Goal: Task Accomplishment & Management: Manage account settings

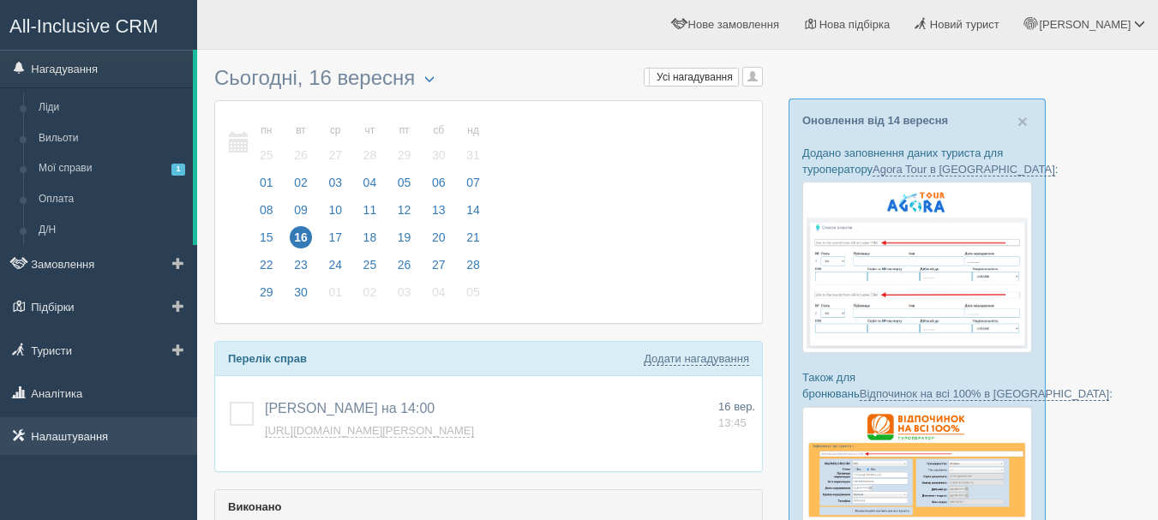
click at [63, 435] on link "Налаштування" at bounding box center [98, 437] width 197 height 38
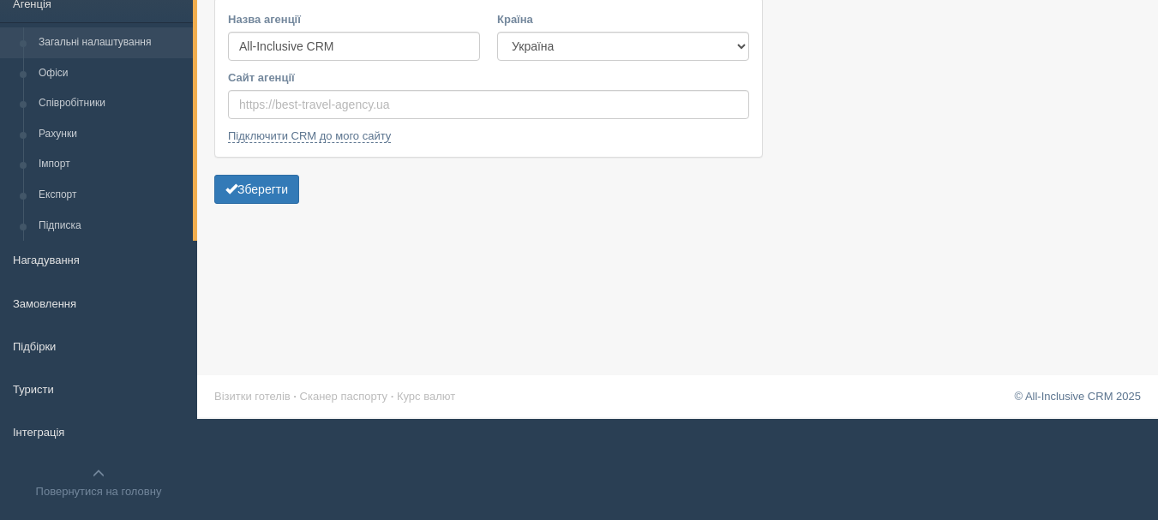
scroll to position [126, 0]
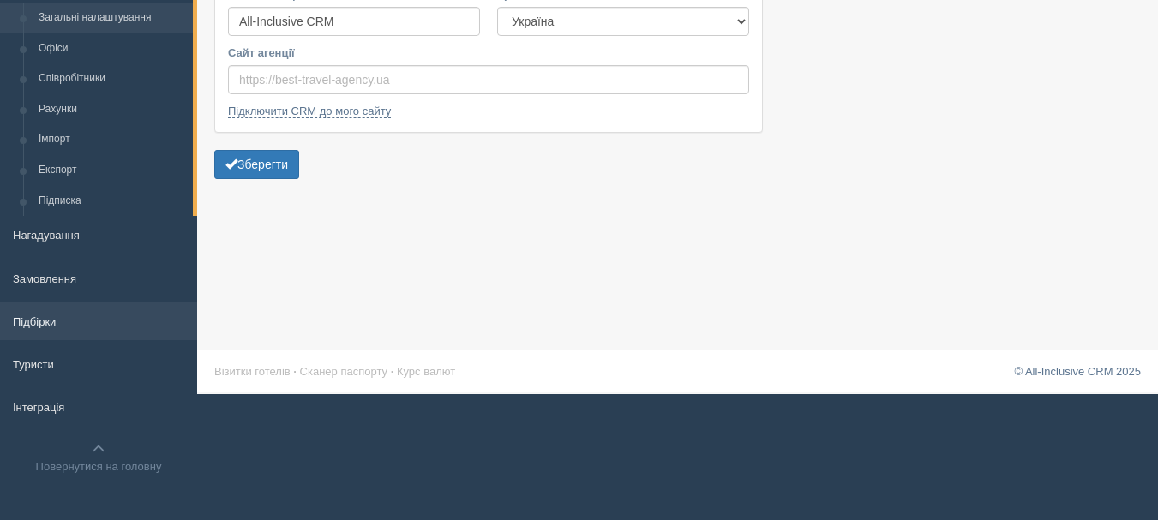
click at [51, 330] on link "Підбірки" at bounding box center [98, 322] width 197 height 38
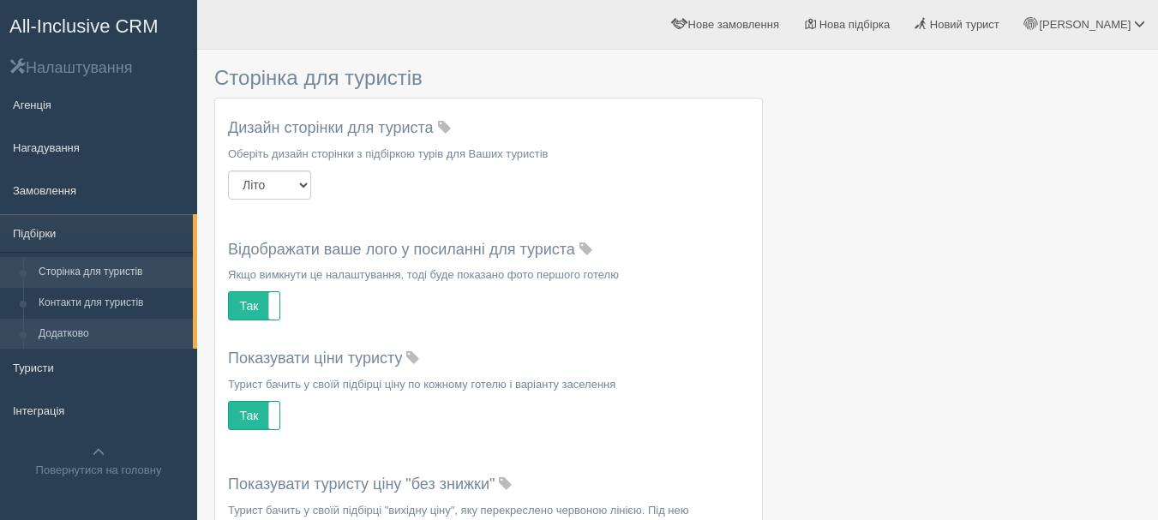
click at [82, 326] on link "Додатково" at bounding box center [112, 334] width 162 height 31
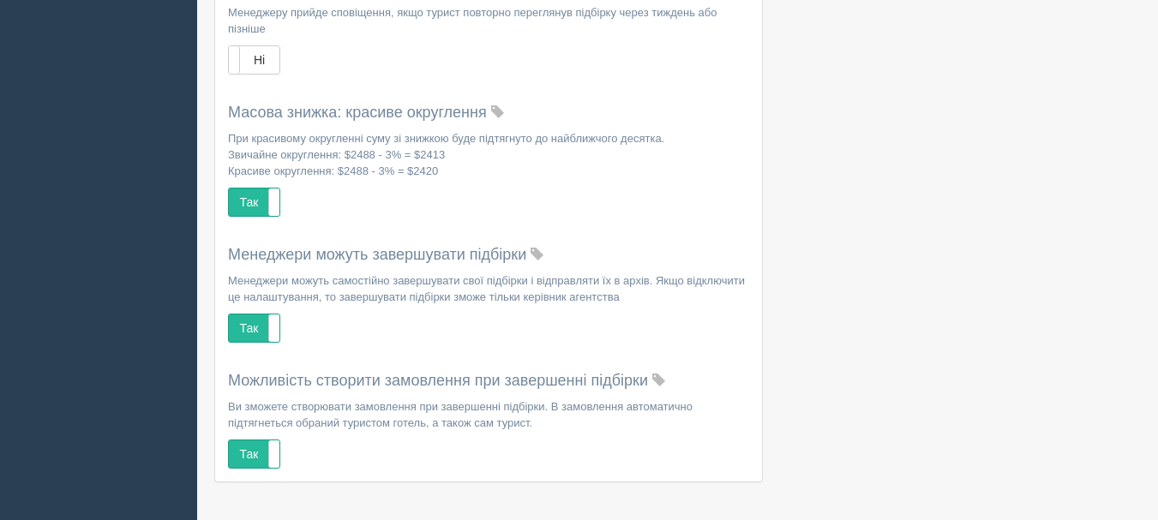
scroll to position [545, 0]
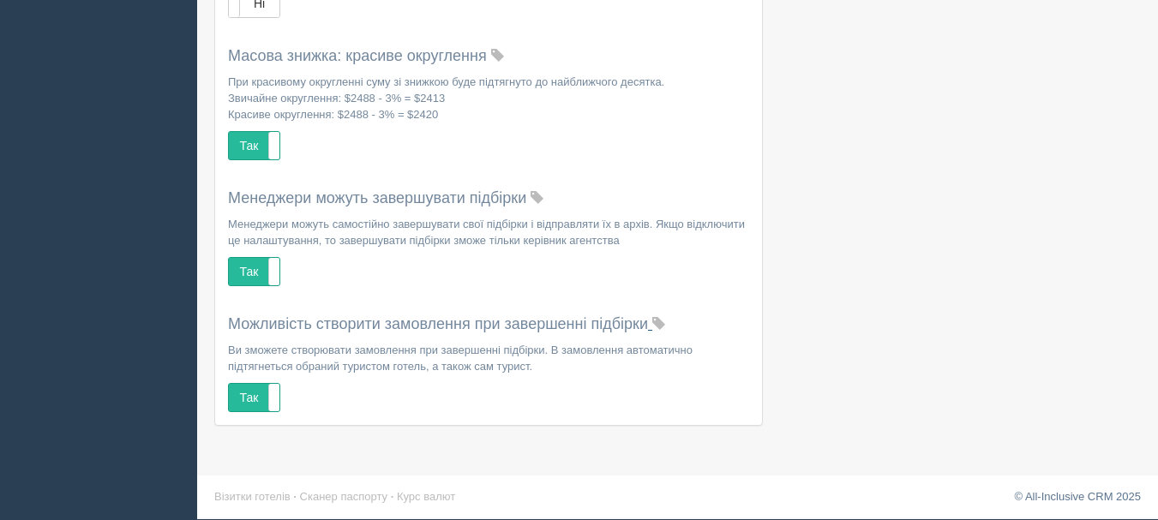
click at [665, 325] on span at bounding box center [659, 324] width 13 height 13
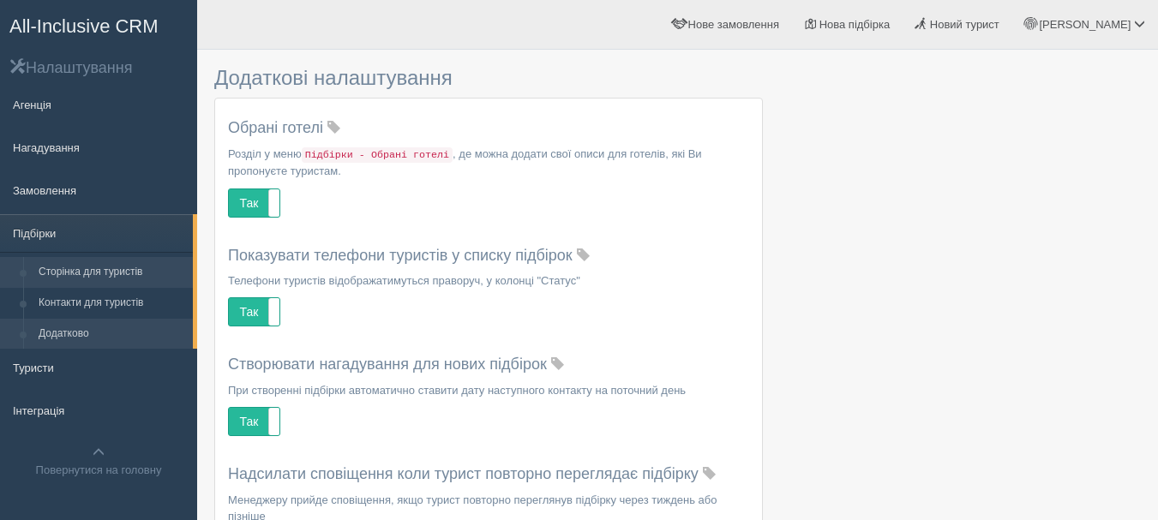
click at [122, 277] on link "Сторінка для туристів" at bounding box center [112, 272] width 162 height 31
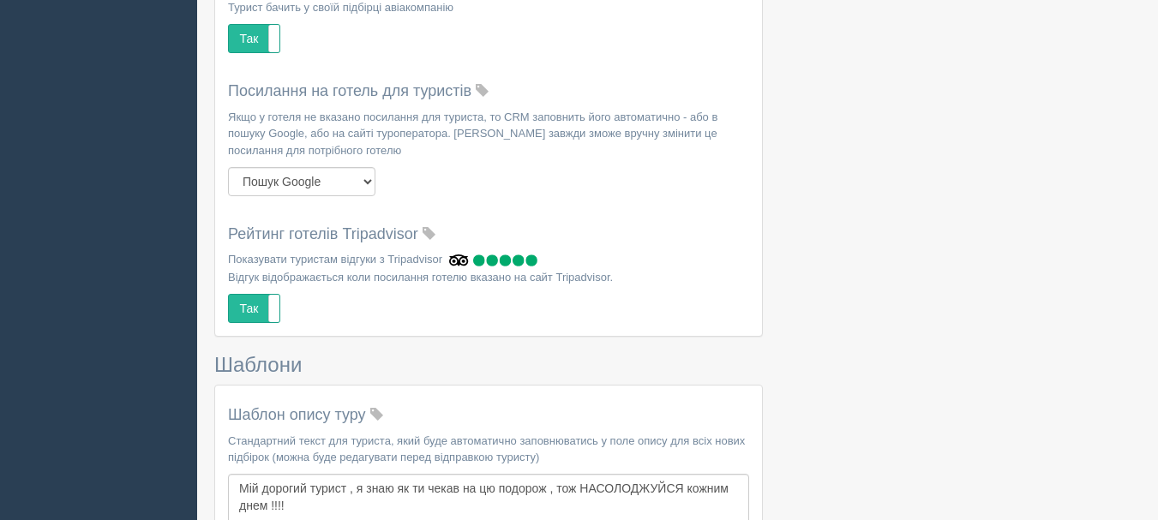
scroll to position [1270, 0]
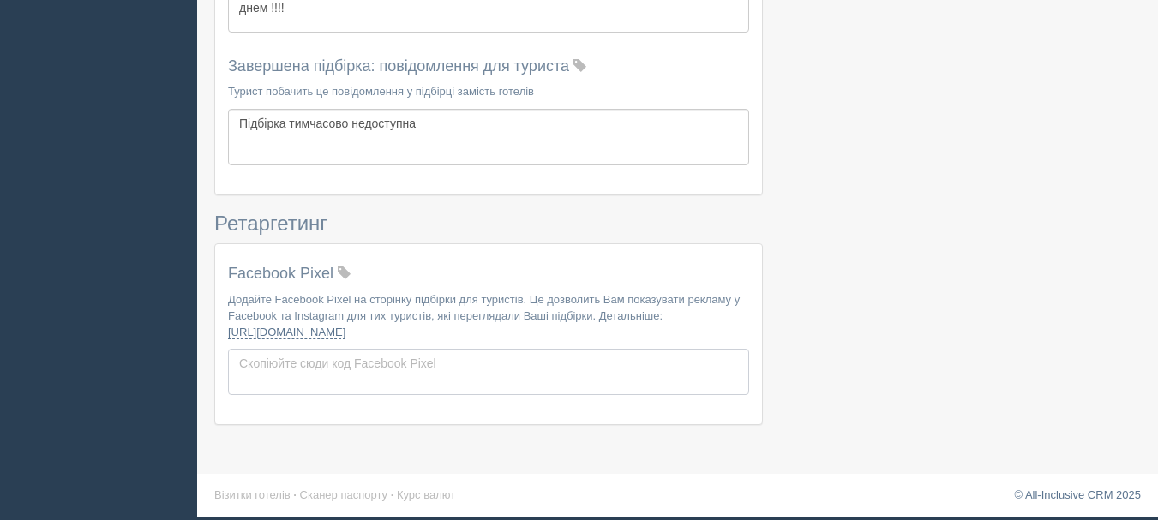
click at [423, 378] on div "Facebook Pixel Додайте Facebook Pixel на сторінку підбірки для туристів. Це доз…" at bounding box center [488, 330] width 521 height 129
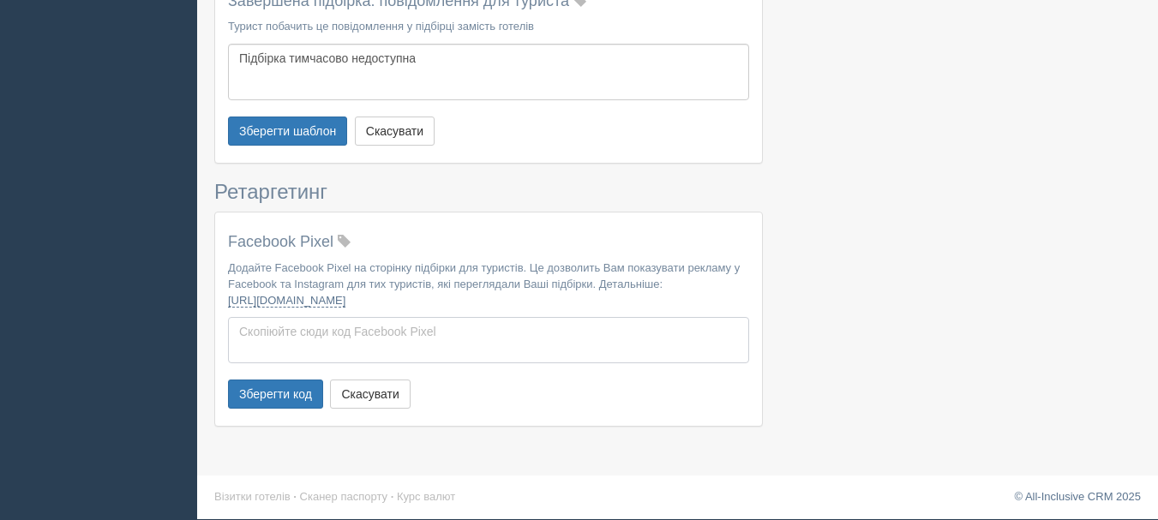
scroll to position [1370, 0]
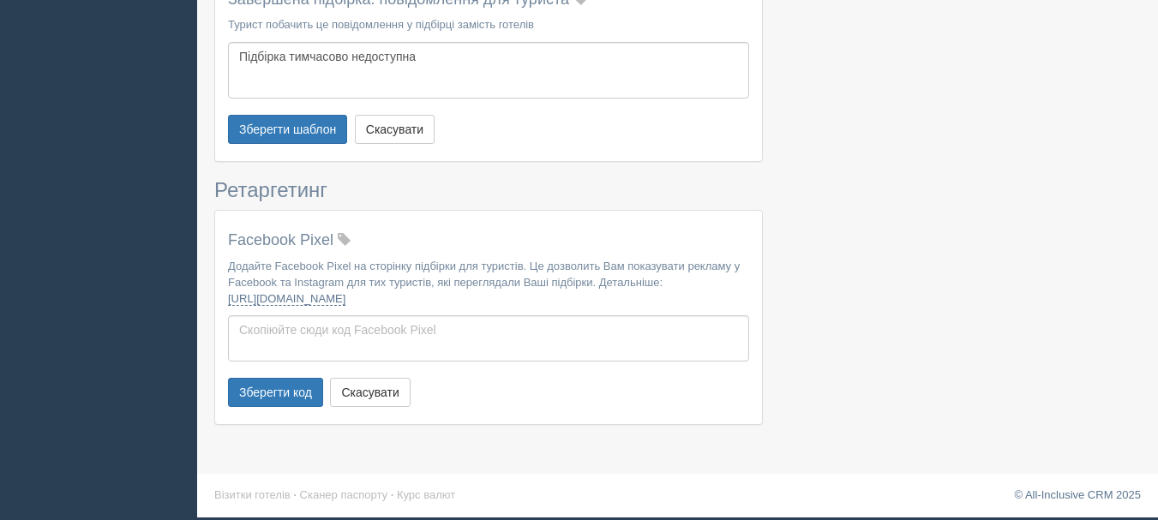
click at [385, 394] on button "Скасувати" at bounding box center [370, 392] width 80 height 29
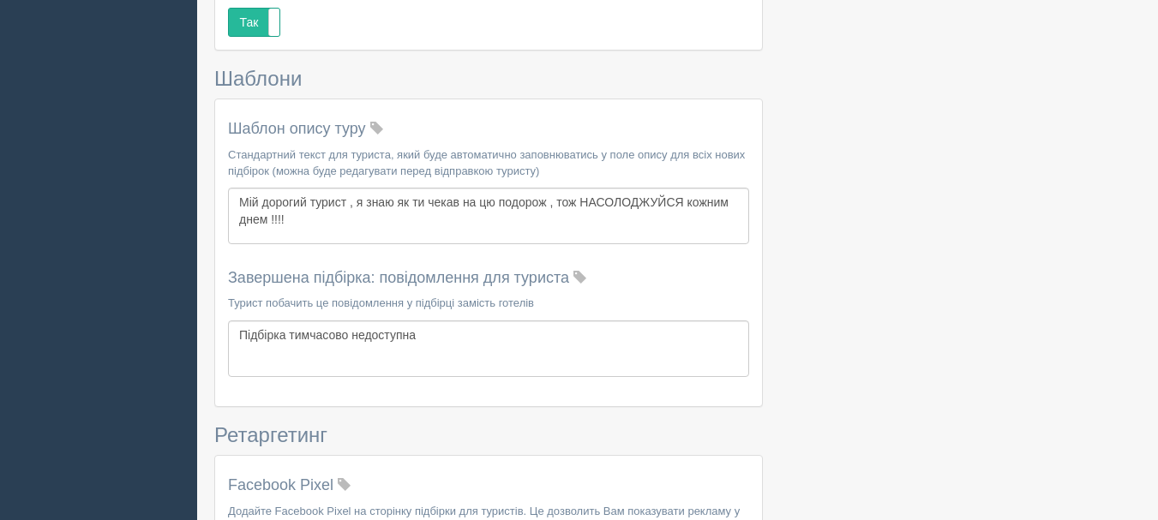
scroll to position [1270, 0]
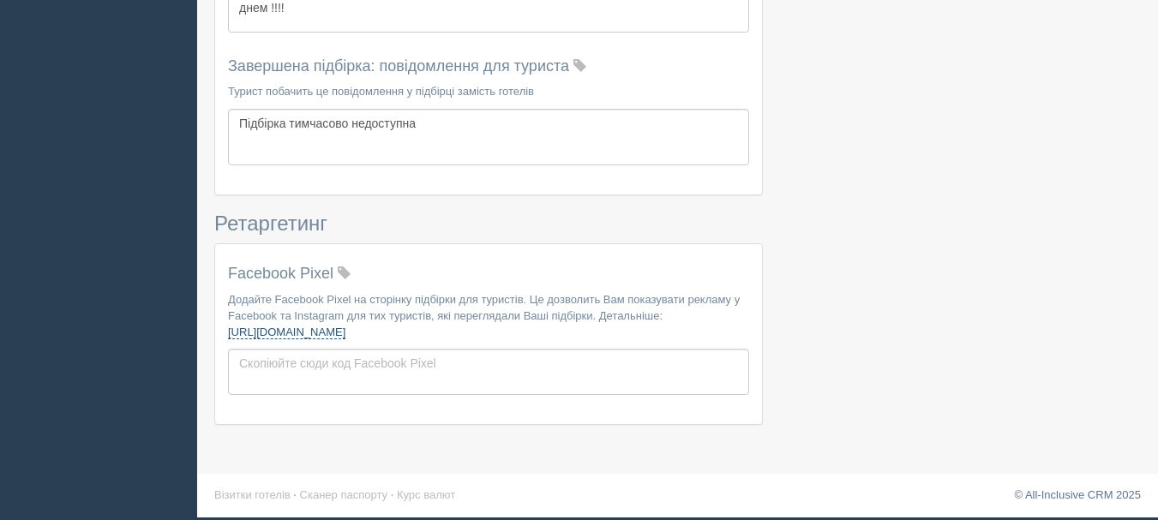
click at [346, 328] on link "[URL][DOMAIN_NAME]" at bounding box center [286, 333] width 117 height 14
drag, startPoint x: 645, startPoint y: 57, endPoint x: 653, endPoint y: 286, distance: 229.1
click at [465, 324] on p "Додайте Facebook Pixel на сторінку підбірки для туристів. Це дозволить Вам пока…" at bounding box center [488, 316] width 521 height 49
click at [346, 332] on link "[URL][DOMAIN_NAME]" at bounding box center [286, 333] width 117 height 14
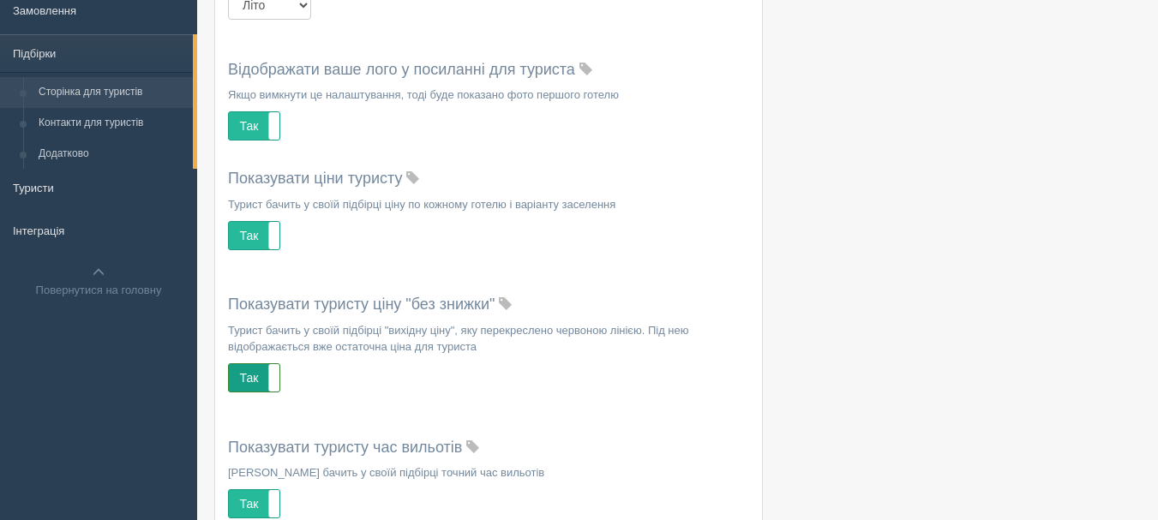
scroll to position [69, 0]
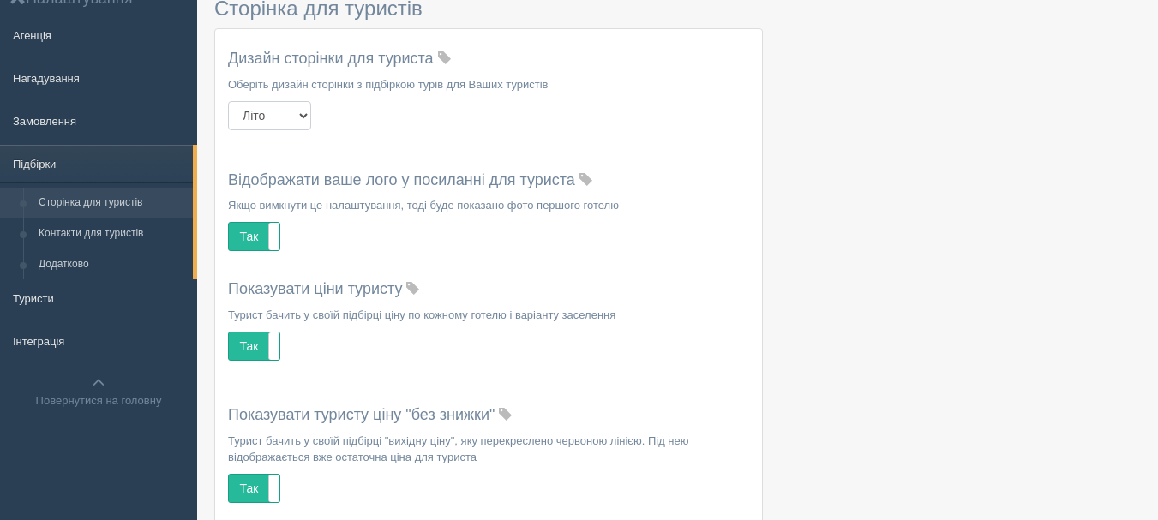
click at [310, 106] on select "Модерн Літо [DATE]" at bounding box center [269, 115] width 83 height 29
click at [464, 111] on div "Дизайн сторінки для туриста Оберіть дизайн сторінки з підбіркою [DEMOGRAPHIC_DA…" at bounding box center [488, 99] width 521 height 96
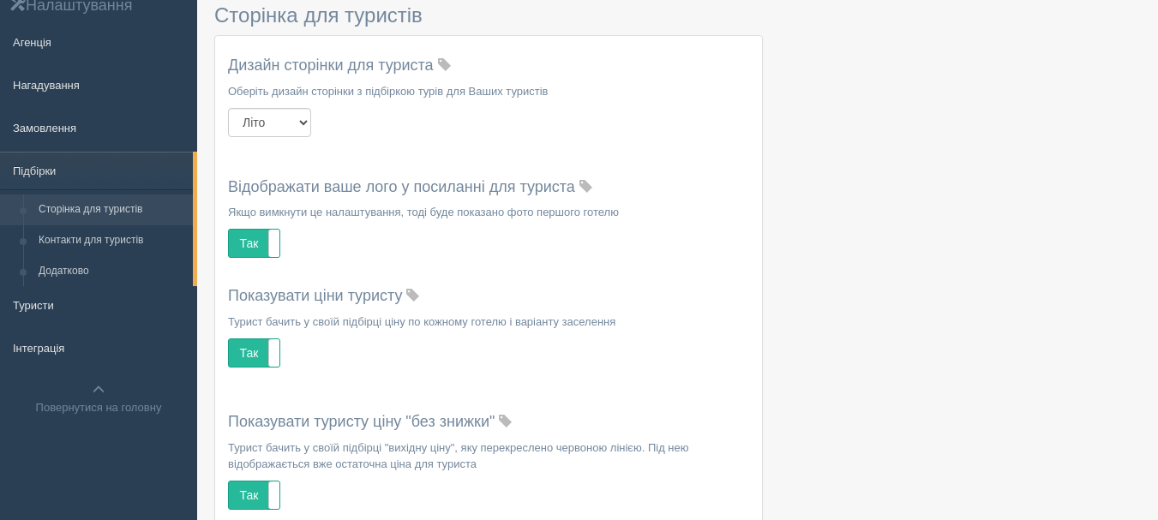
scroll to position [0, 0]
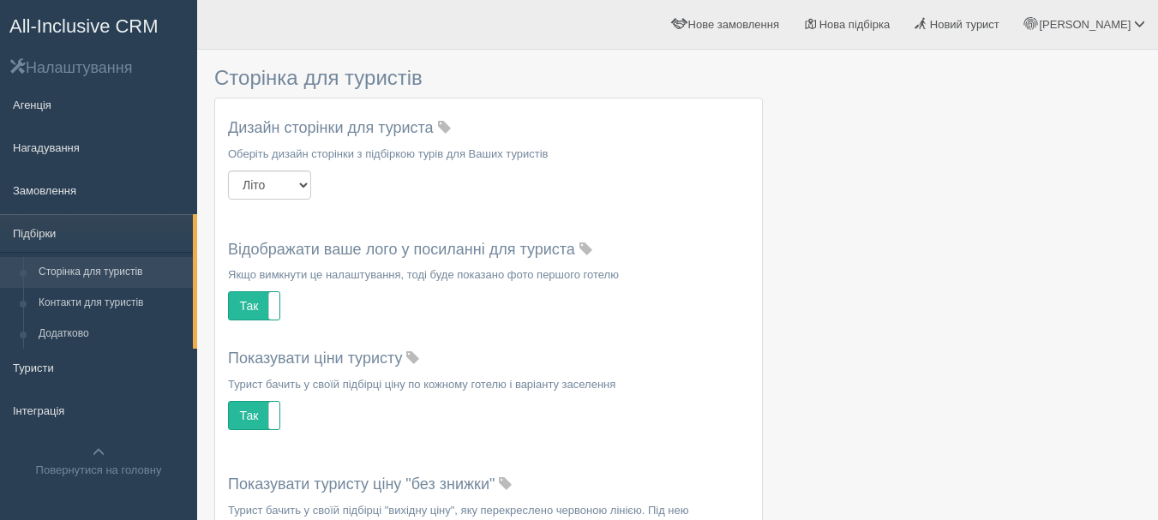
click at [151, 16] on span "All-Inclusive CRM" at bounding box center [83, 25] width 149 height 21
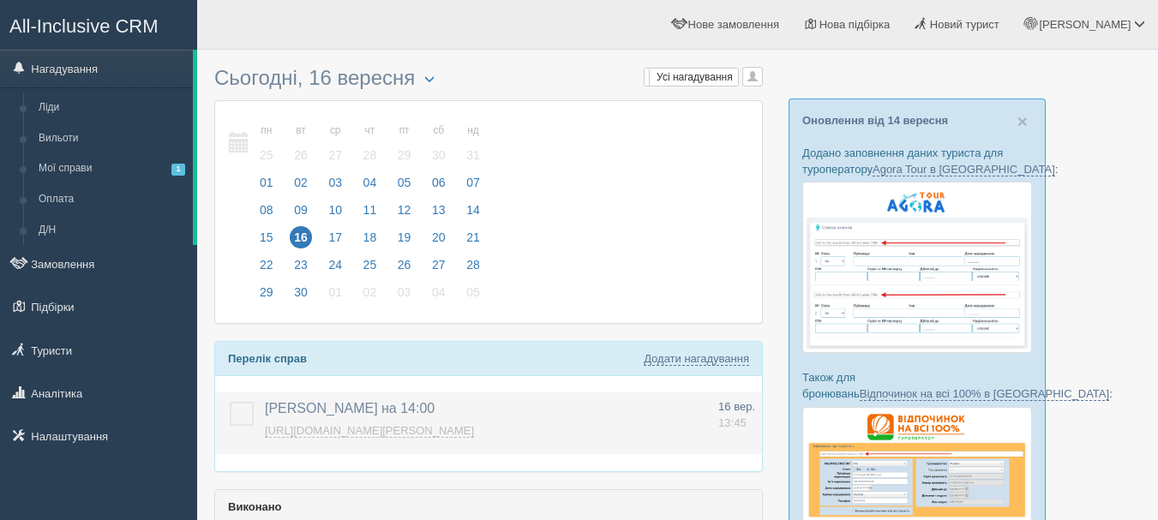
click at [230, 402] on label at bounding box center [230, 402] width 0 height 0
click at [0, 0] on input "checkbox" at bounding box center [0, 0] width 0 height 0
